Goal: Find specific page/section: Find specific page/section

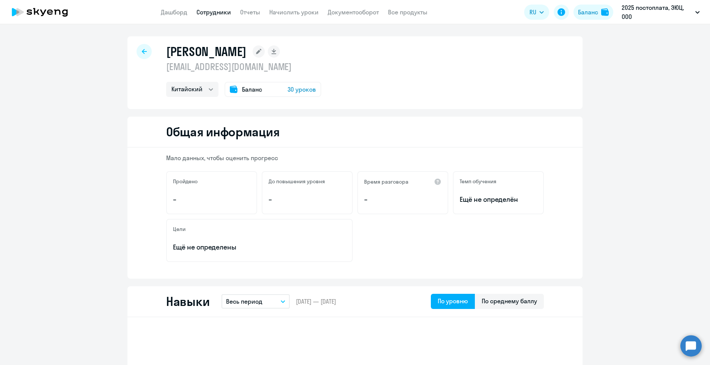
select select "chinese"
click at [181, 12] on link "Дашборд" at bounding box center [174, 12] width 27 height 8
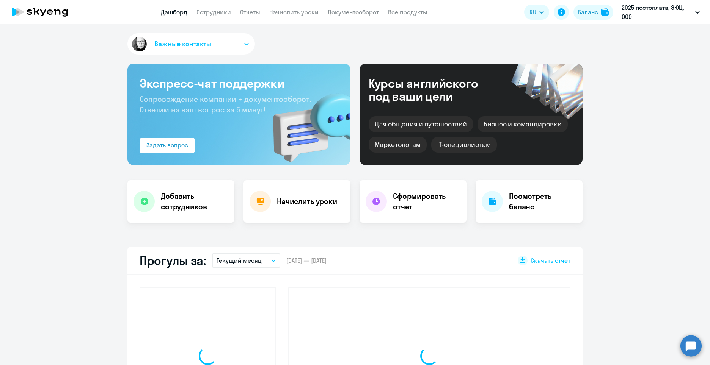
select select "30"
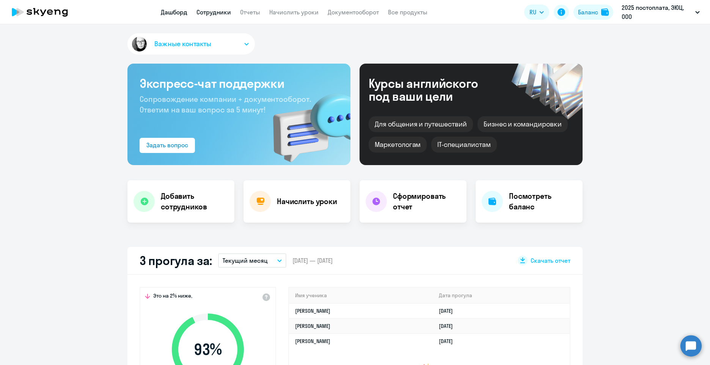
click at [214, 11] on link "Сотрудники" at bounding box center [213, 12] width 34 height 8
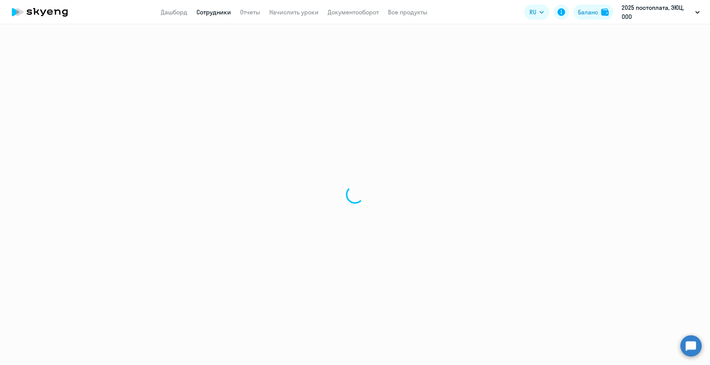
select select "30"
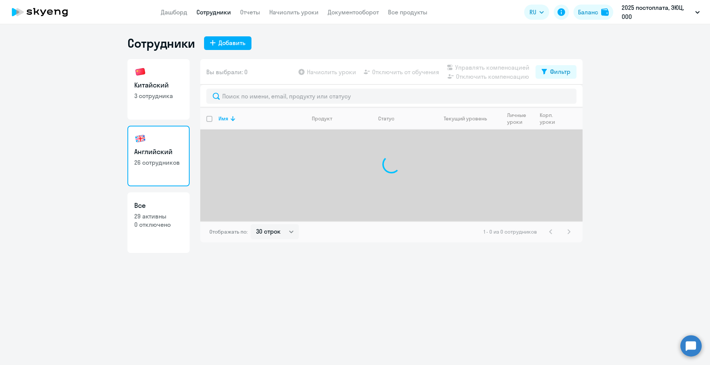
click at [166, 88] on h3 "Китайский" at bounding box center [158, 85] width 49 height 10
select select "30"
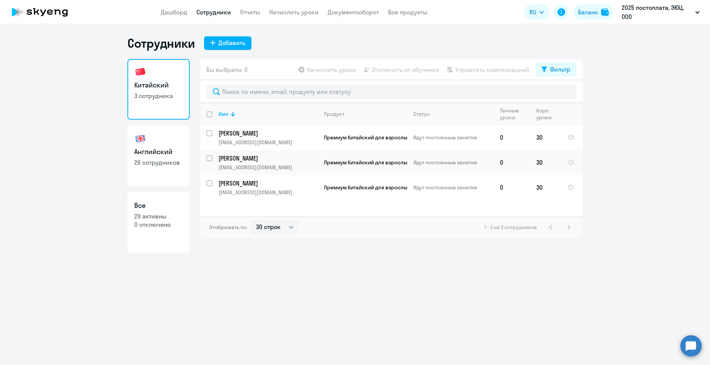
click at [171, 133] on link "Английский 26 сотрудников" at bounding box center [158, 156] width 62 height 61
select select "30"
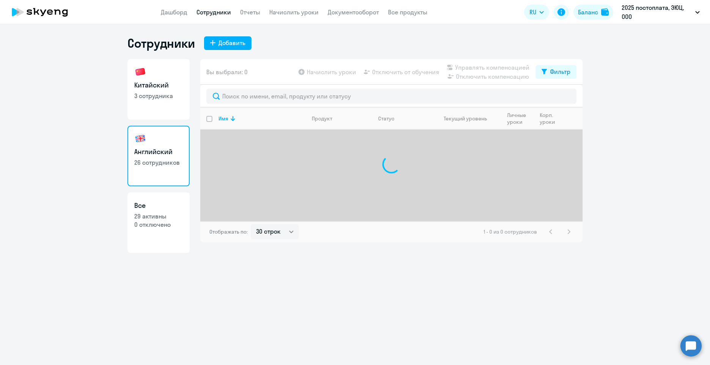
click at [162, 219] on p "29 активны" at bounding box center [158, 216] width 49 height 8
select select "30"
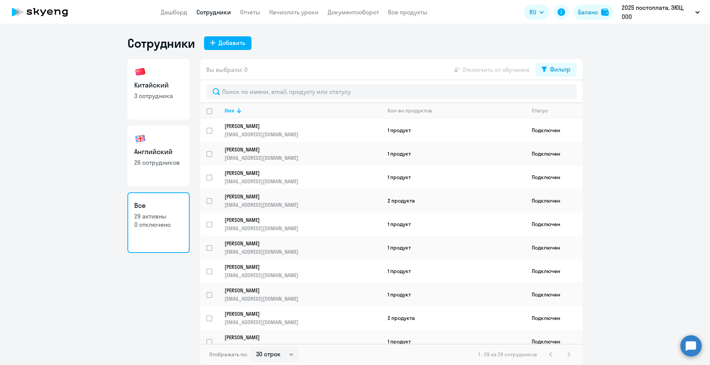
click at [163, 154] on h3 "Английский" at bounding box center [158, 152] width 49 height 10
select select "30"
